Goal: Check status: Check status

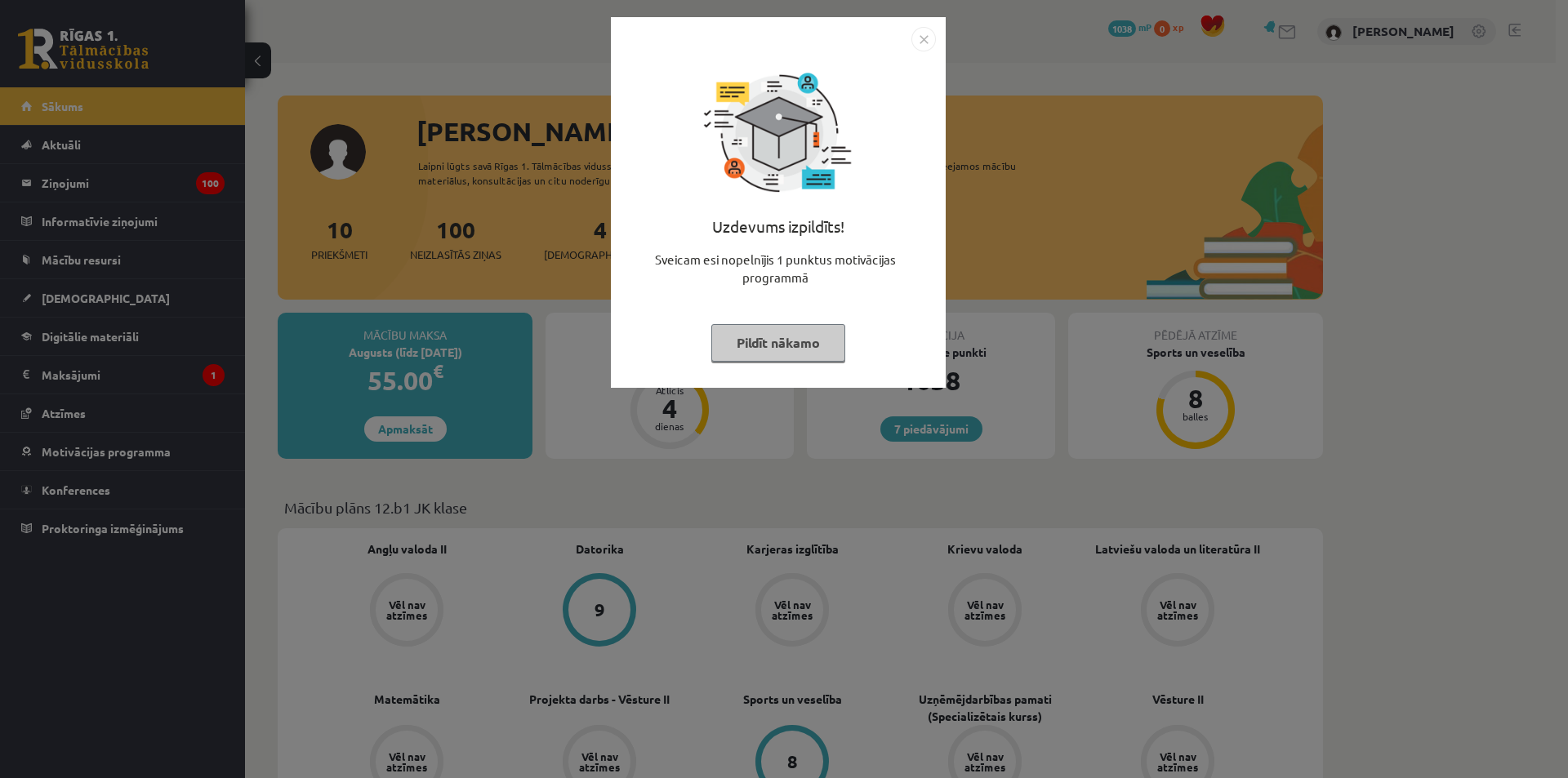
click at [924, 43] on img "Close" at bounding box center [924, 39] width 25 height 25
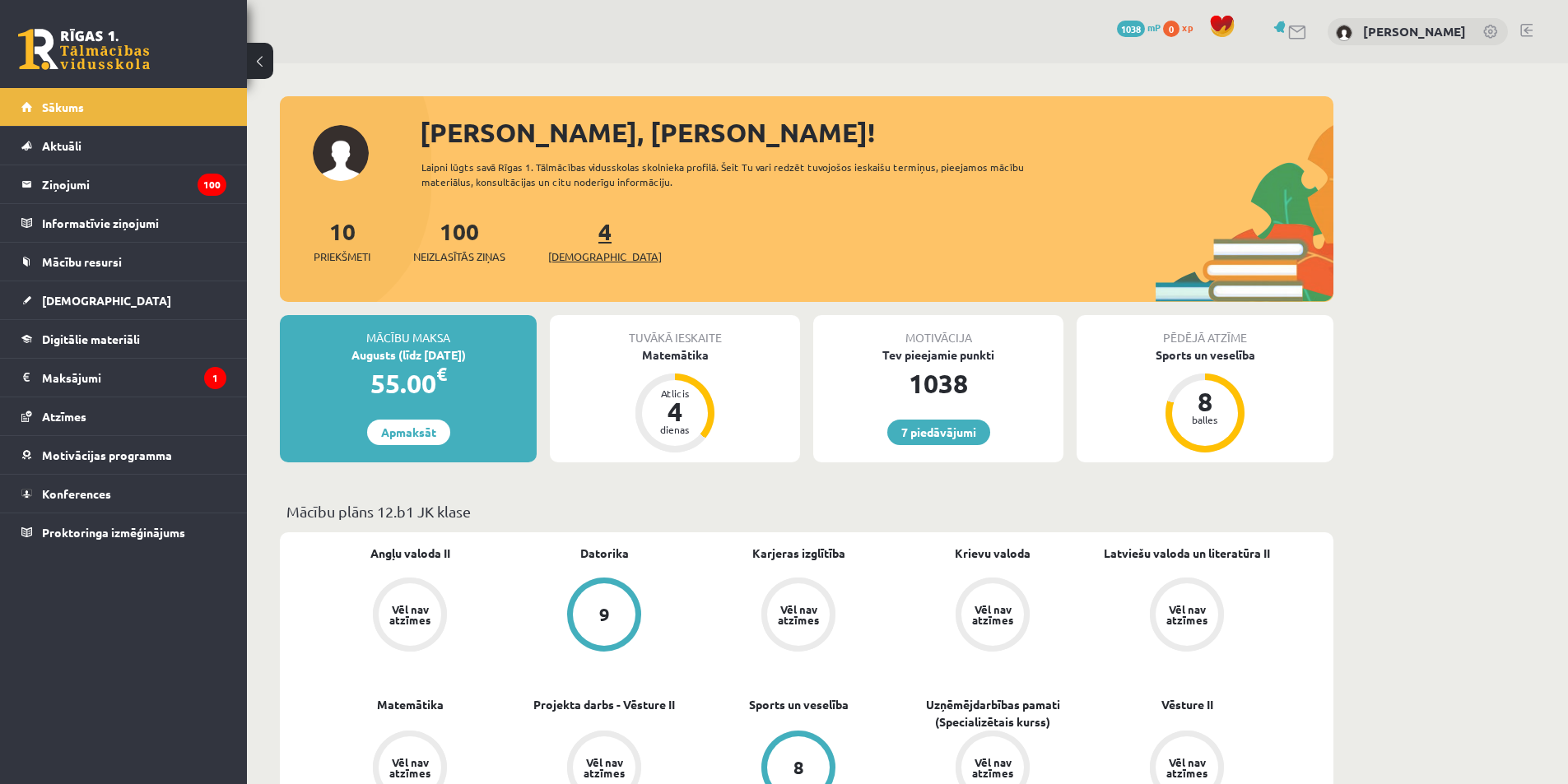
click at [573, 249] on span "[DEMOGRAPHIC_DATA]" at bounding box center [605, 257] width 114 height 16
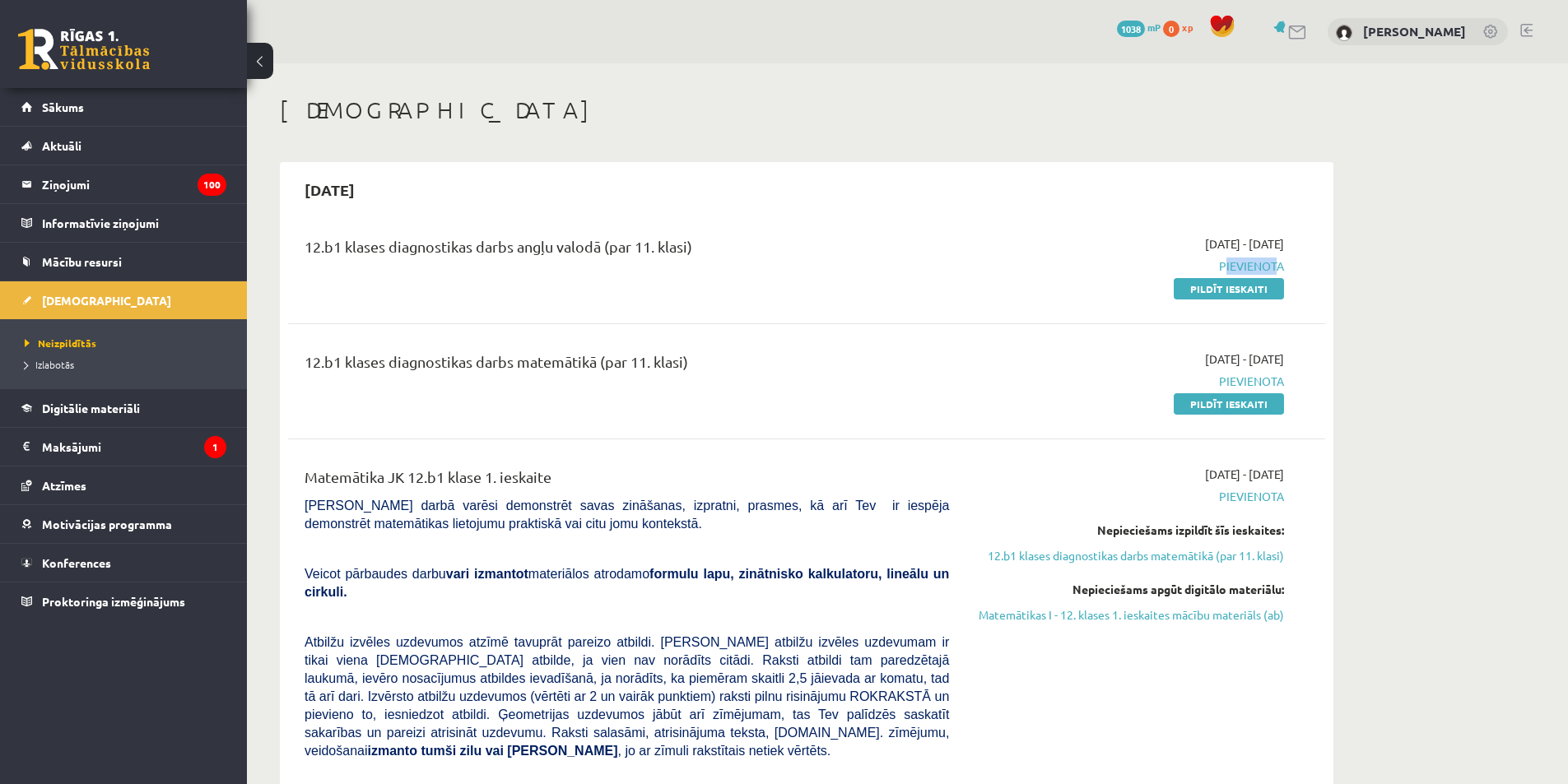
drag, startPoint x: 1220, startPoint y: 265, endPoint x: 1270, endPoint y: 262, distance: 50.1
click at [1270, 262] on span "Pievienota" at bounding box center [1129, 266] width 311 height 17
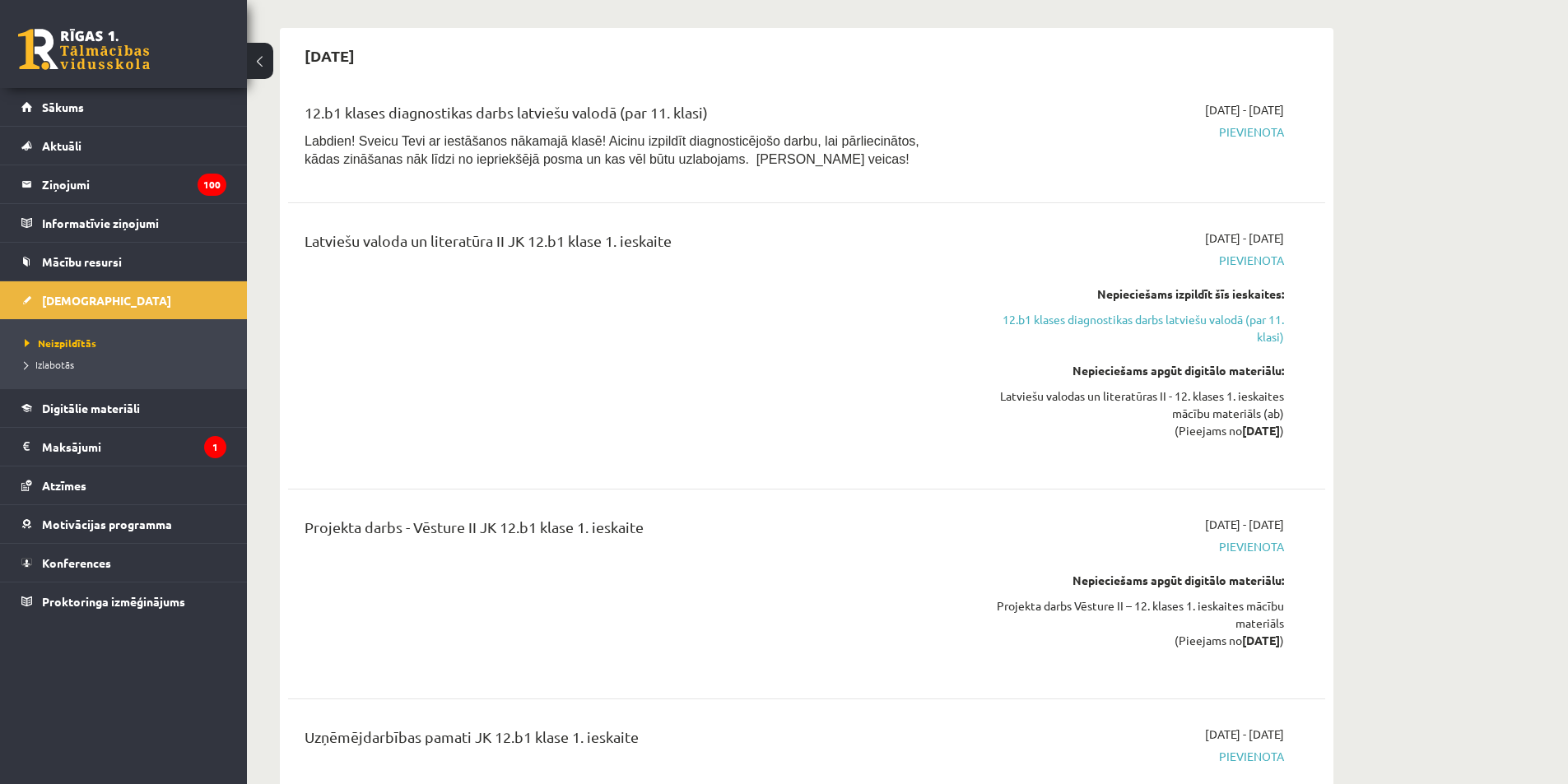
scroll to position [2305, 0]
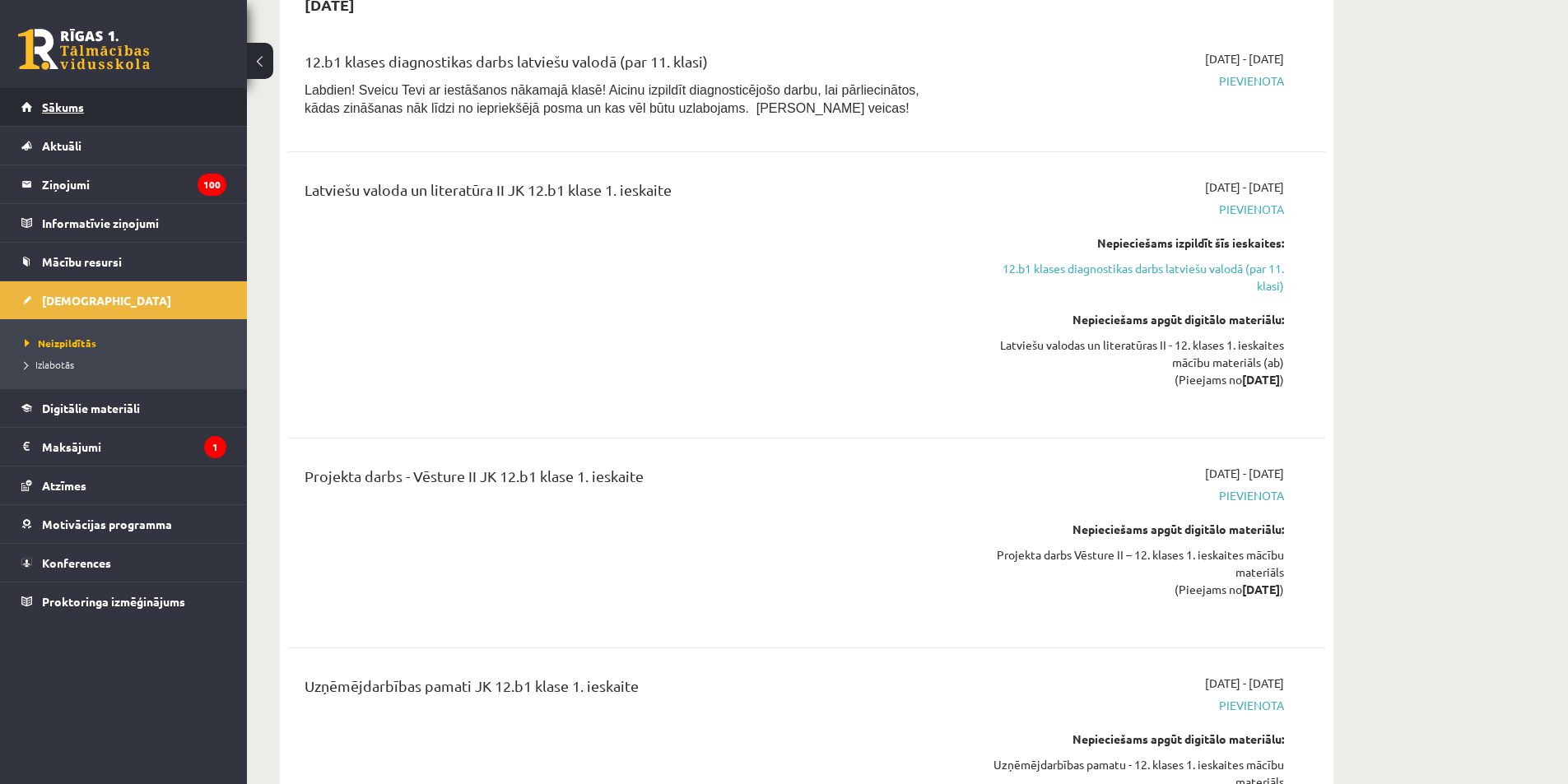
click at [49, 107] on span "Sākums" at bounding box center [63, 107] width 42 height 15
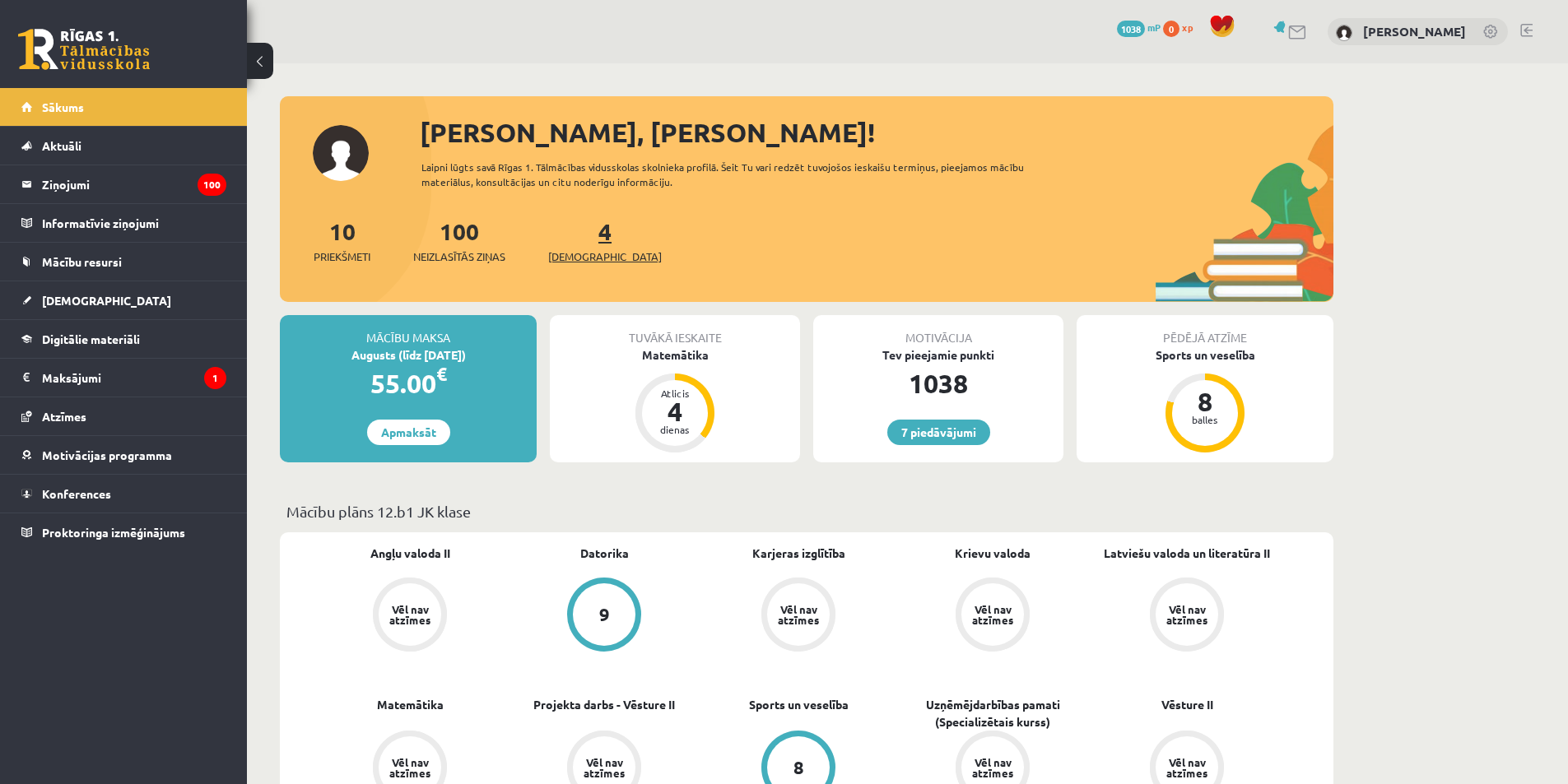
click at [583, 255] on span "[DEMOGRAPHIC_DATA]" at bounding box center [605, 257] width 114 height 16
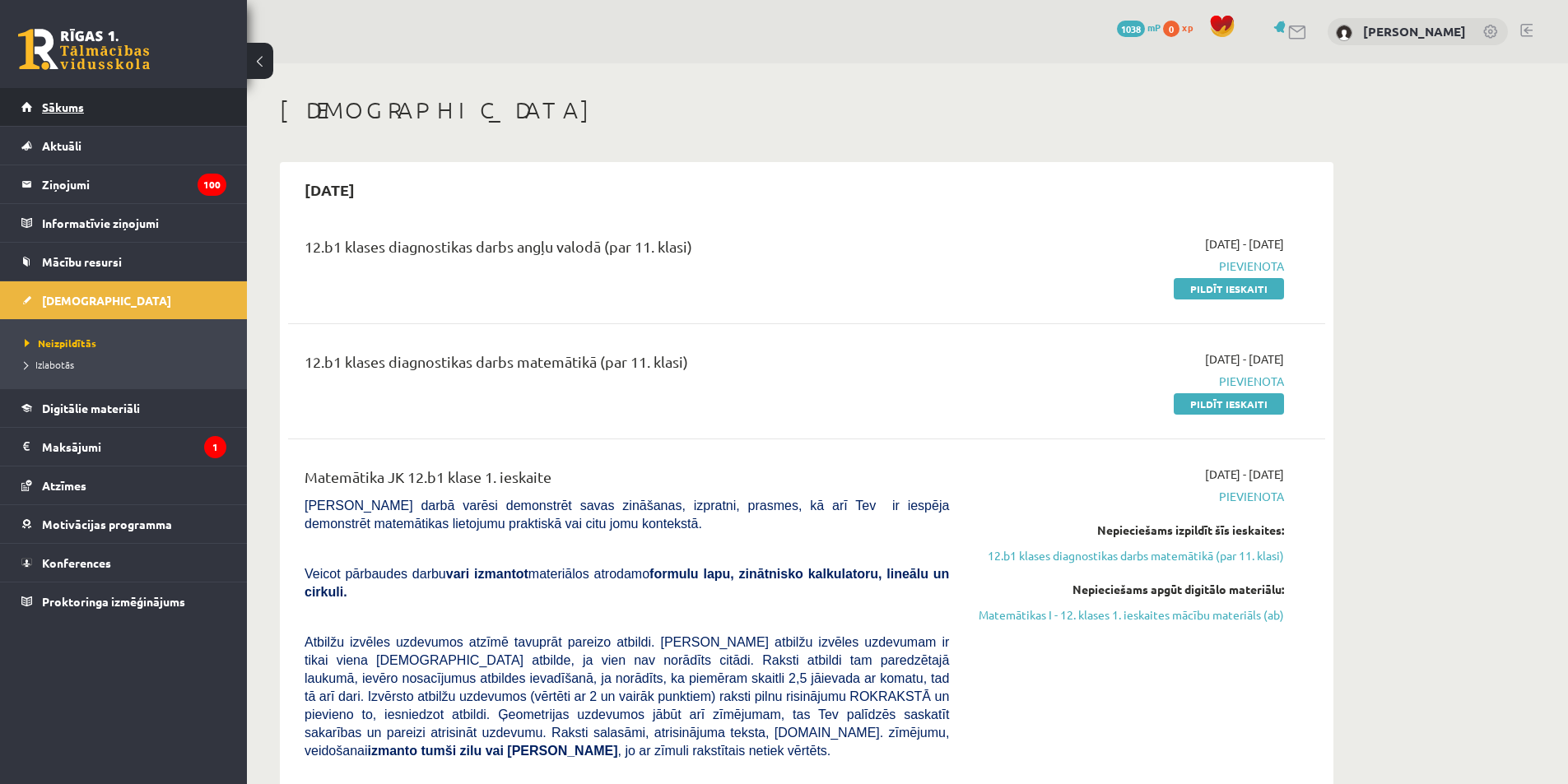
click at [92, 116] on link "Sākums" at bounding box center [123, 107] width 205 height 38
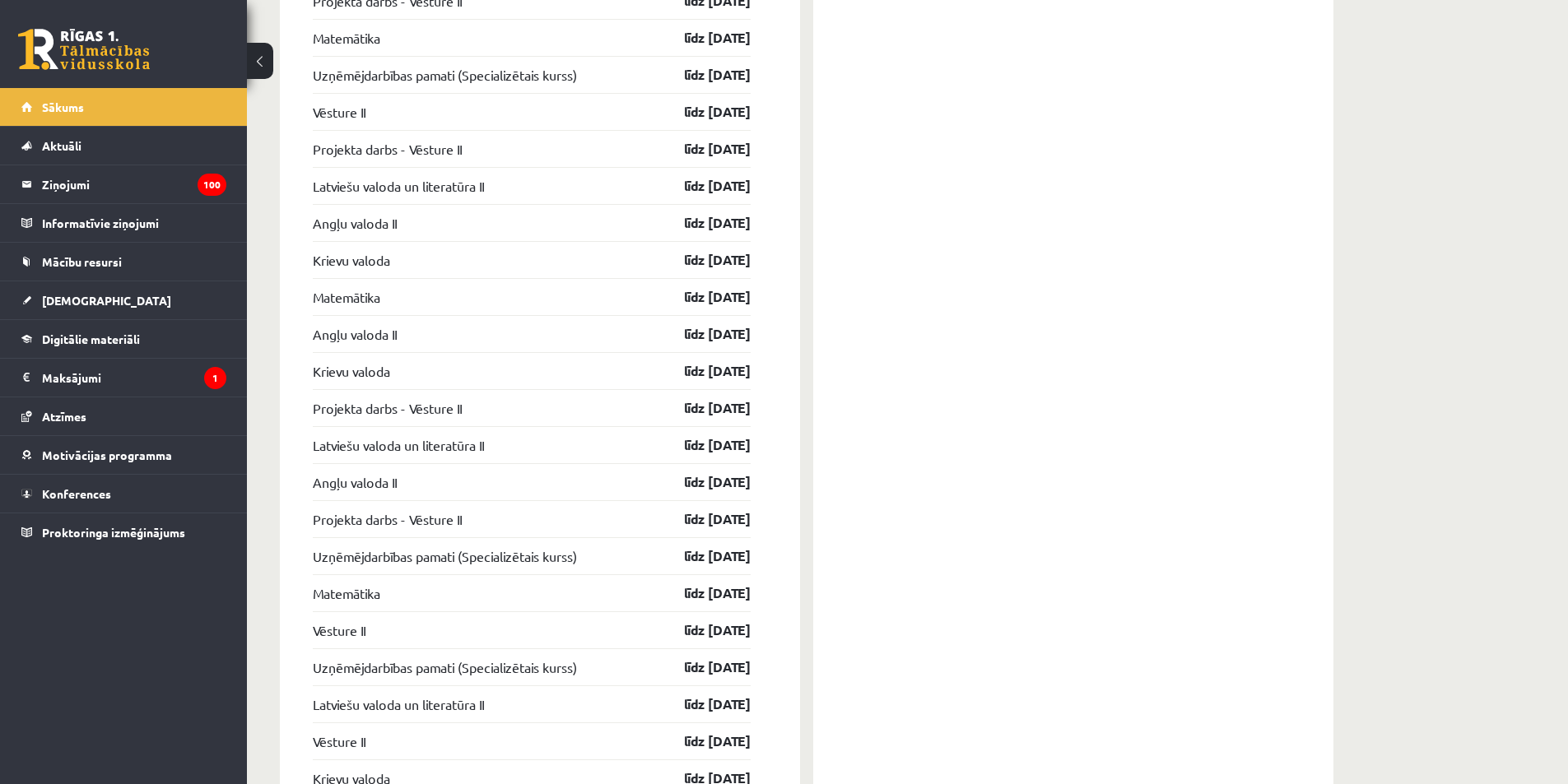
scroll to position [1836, 0]
drag, startPoint x: 653, startPoint y: 405, endPoint x: 756, endPoint y: 419, distance: 103.9
click at [756, 419] on div "[DEMOGRAPHIC_DATA] Matemātika līdz [DATE] Matemātika līdz [DATE] Angļu valoda I…" at bounding box center [539, 182] width 520 height 1299
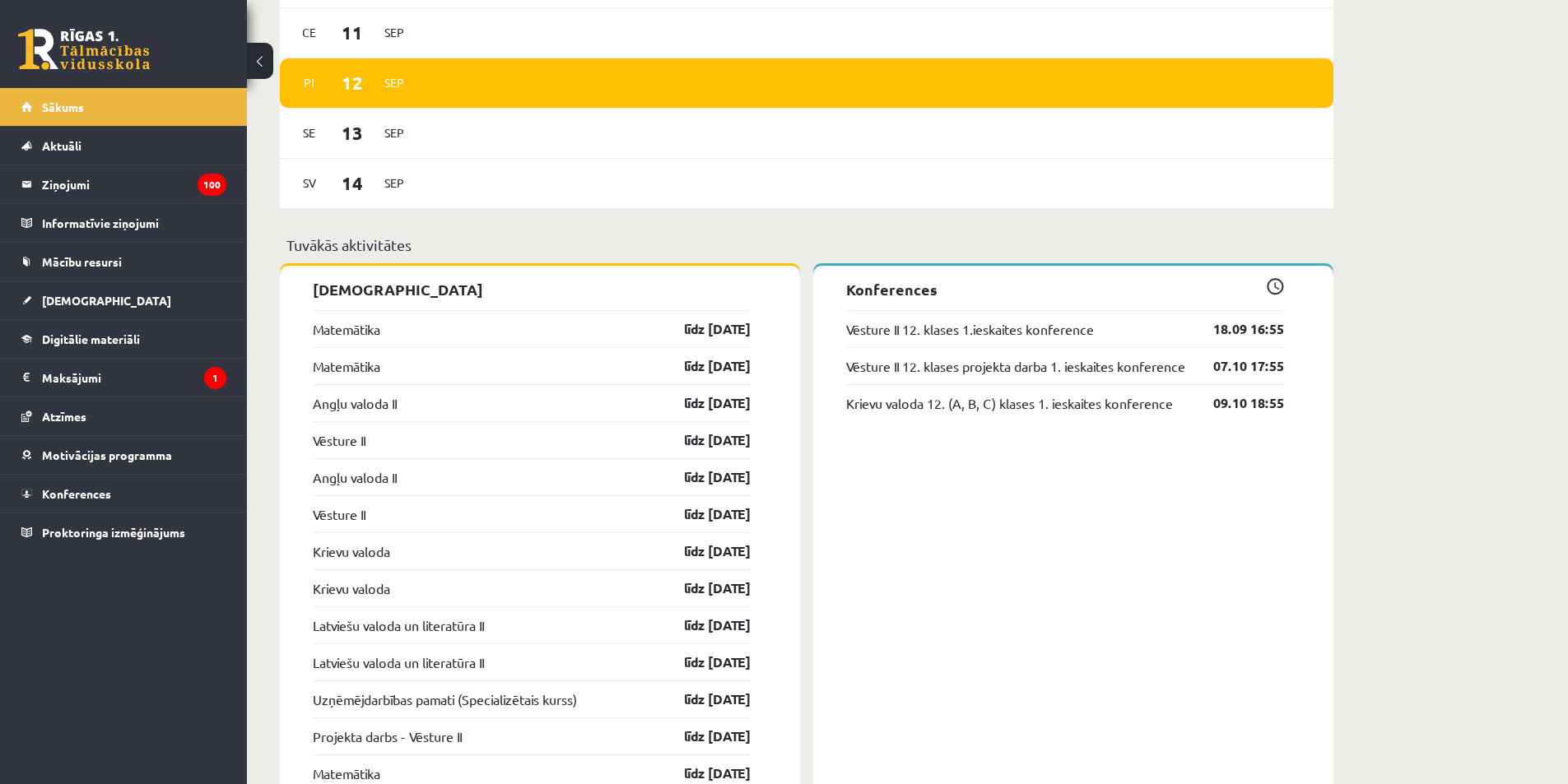
scroll to position [1095, 0]
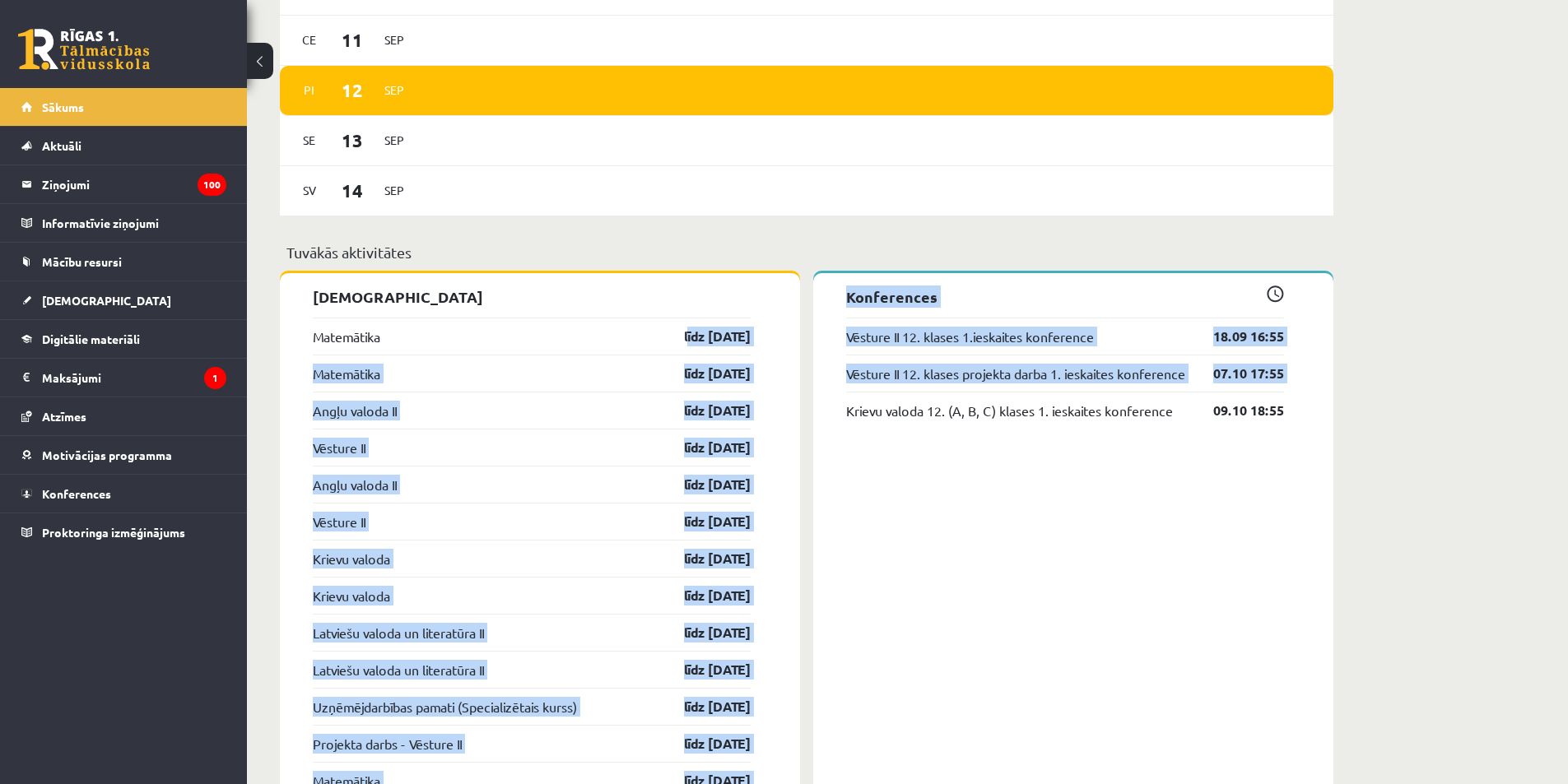
drag, startPoint x: 627, startPoint y: 320, endPoint x: 826, endPoint y: 441, distance: 232.9
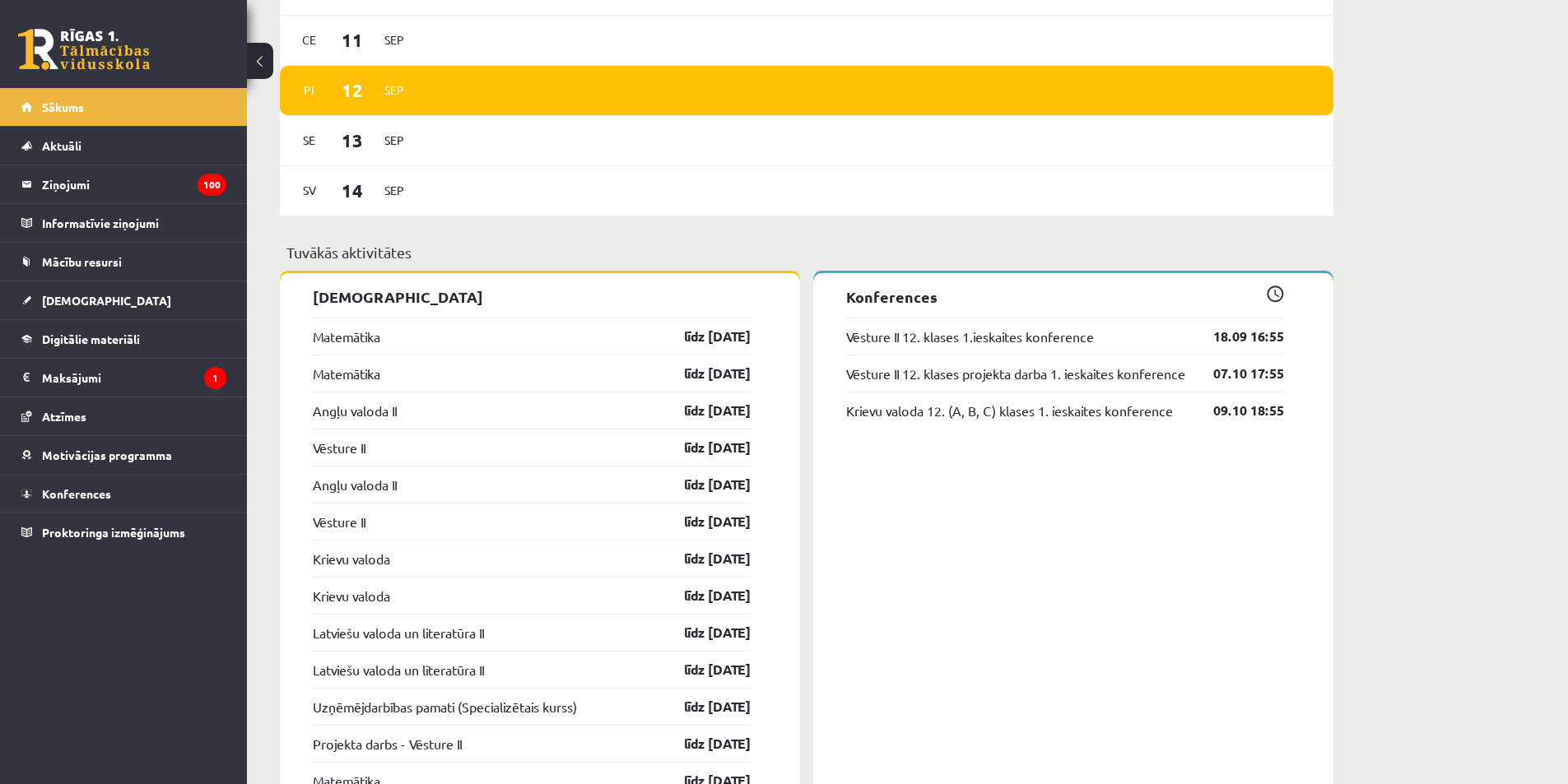
drag, startPoint x: 634, startPoint y: 341, endPoint x: 789, endPoint y: 428, distance: 177.7
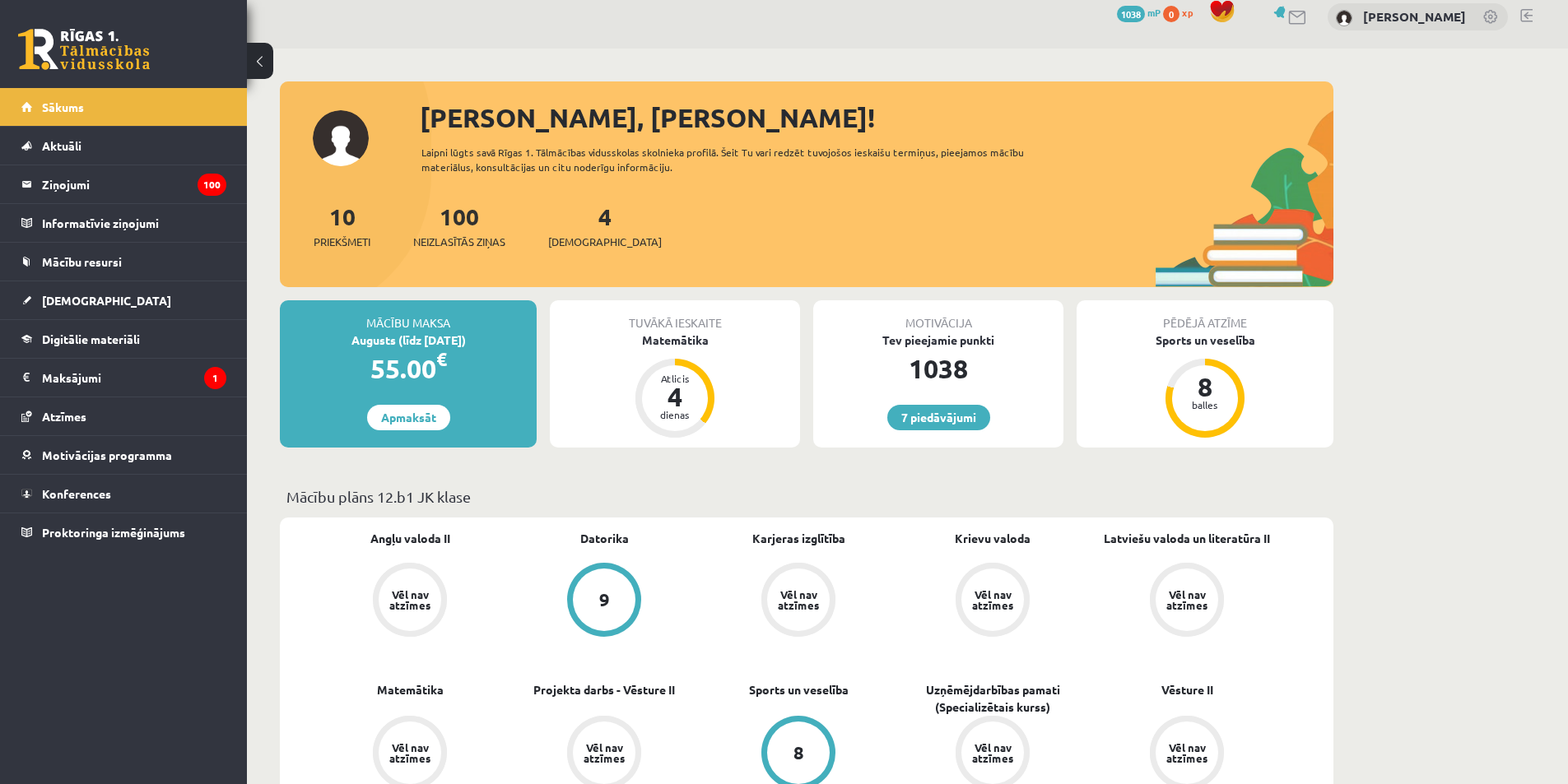
scroll to position [0, 0]
